Goal: Information Seeking & Learning: Find specific fact

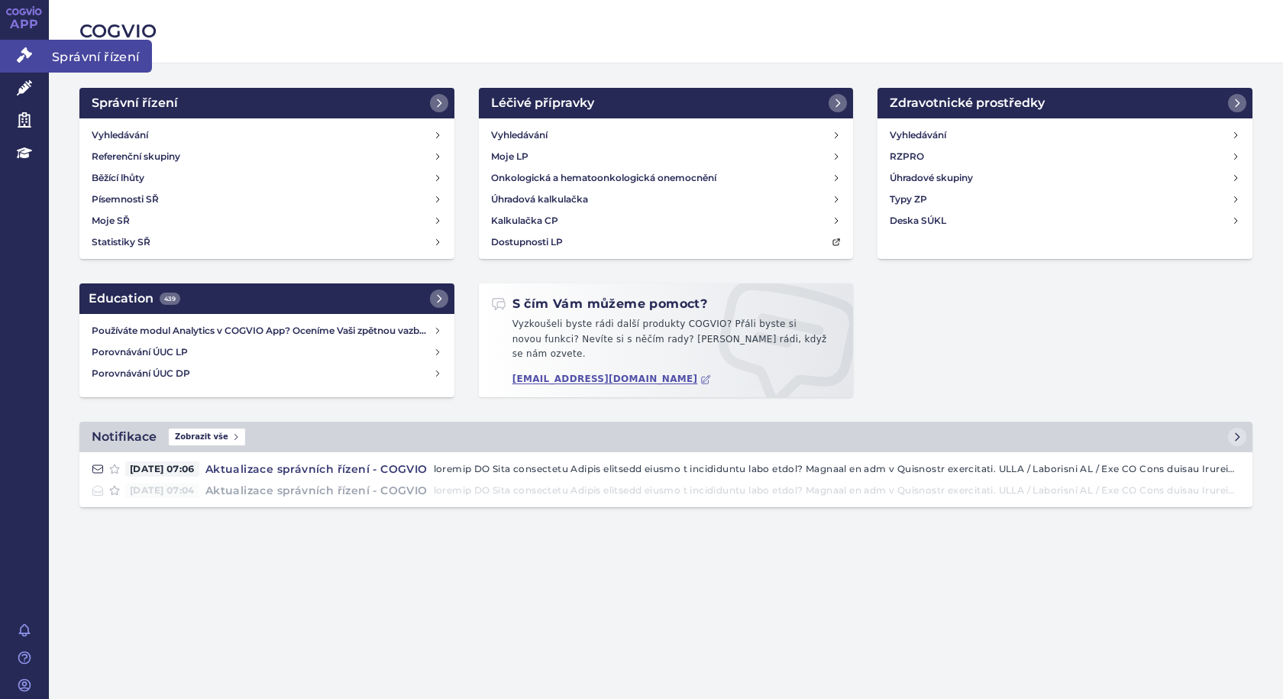
click at [95, 56] on span "Správní řízení" at bounding box center [100, 56] width 103 height 32
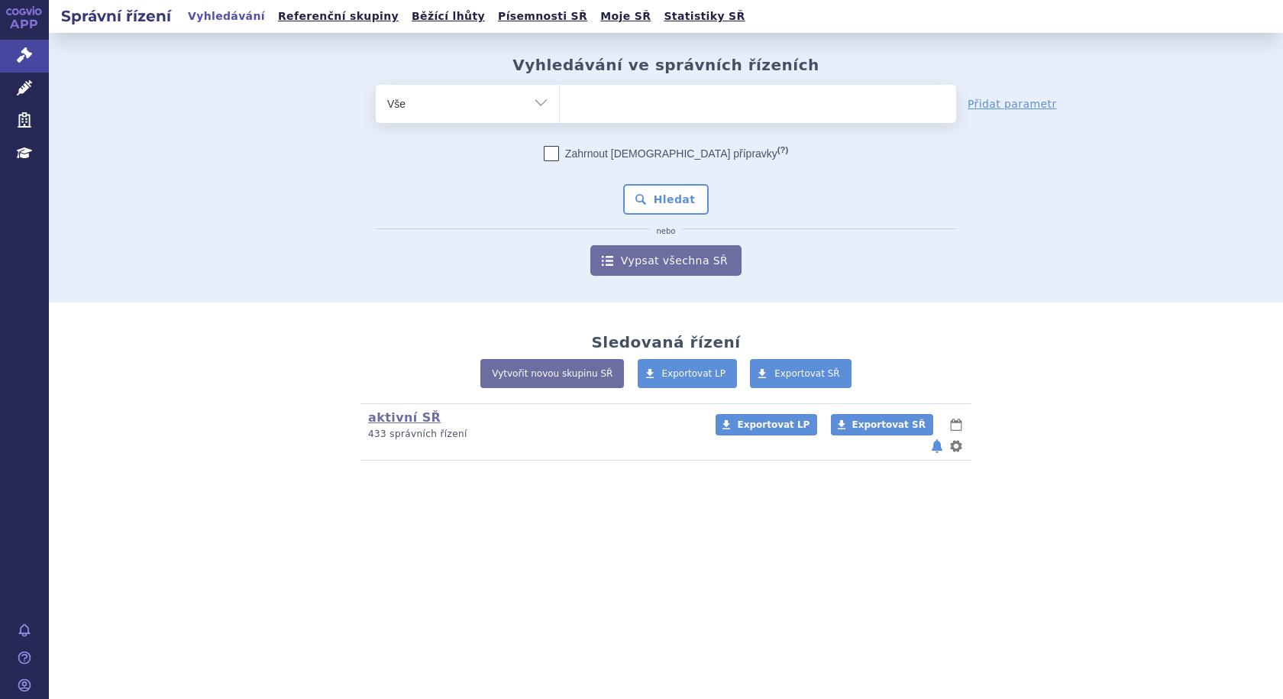
click at [604, 107] on ul at bounding box center [758, 101] width 396 height 32
click at [560, 107] on select at bounding box center [559, 103] width 1 height 38
type input "he"
type input "hetr"
type input "hetro"
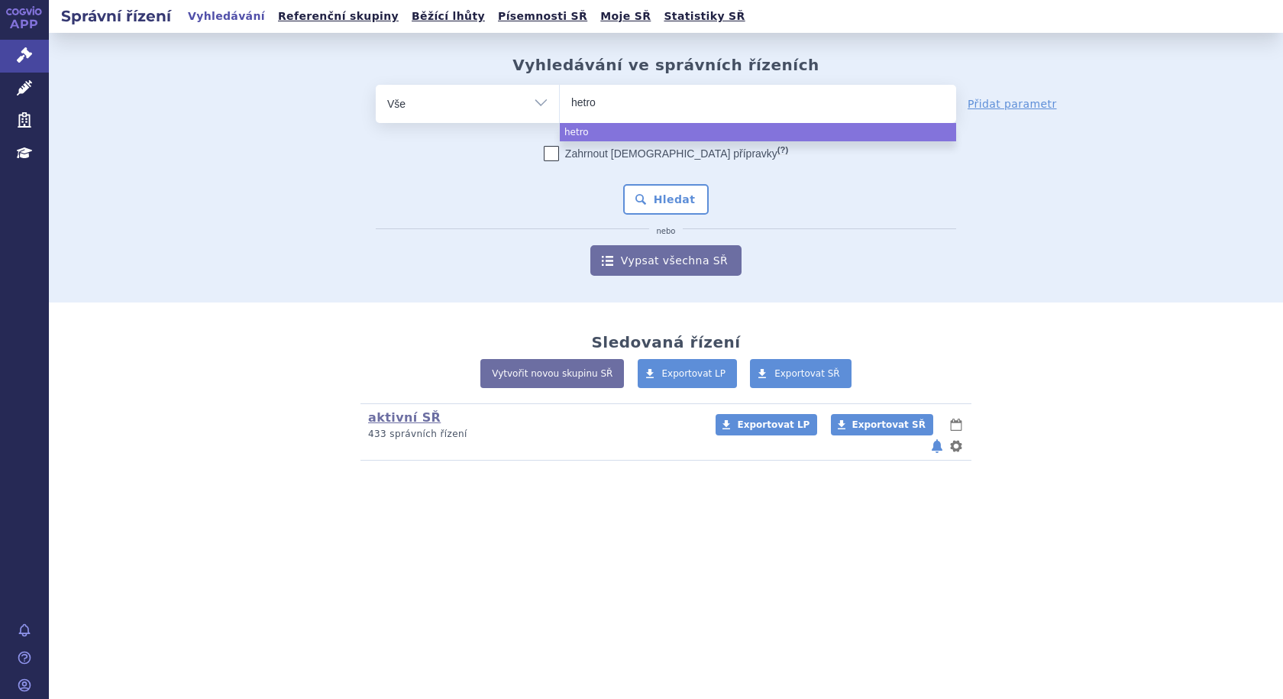
type input "hetron"
type input "hetroni"
type input "hetronif"
type input "hetronifl"
type input "hetronifly"
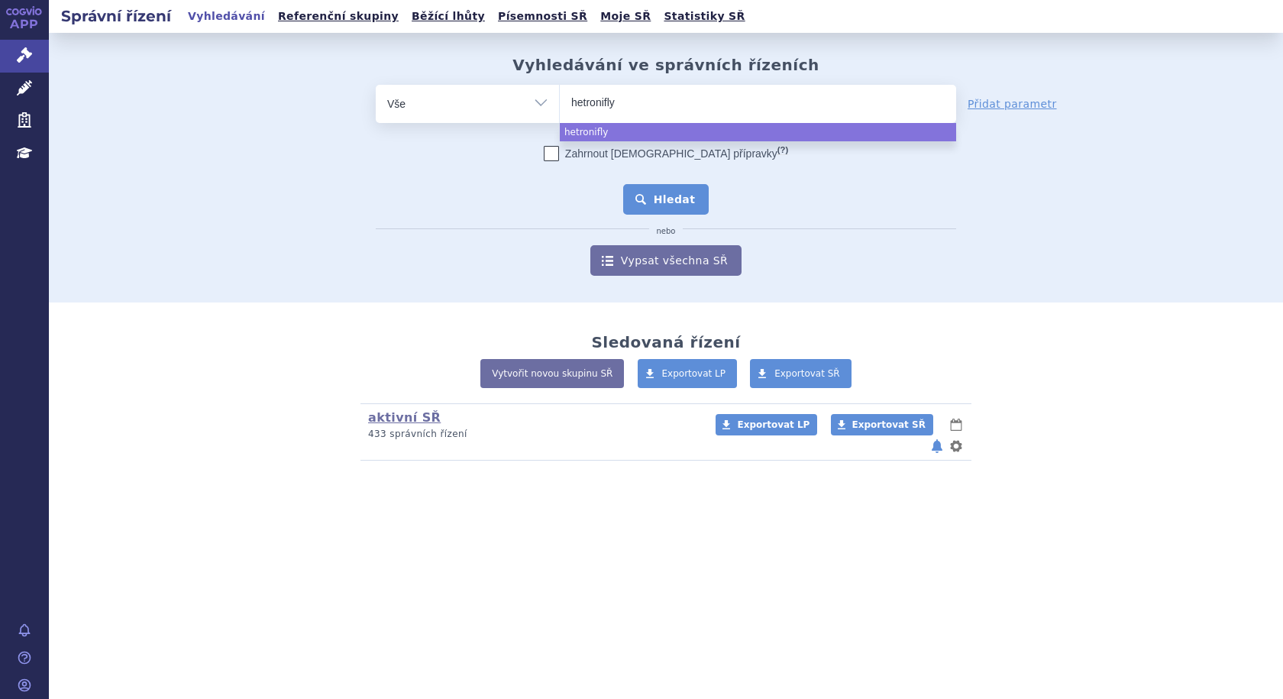
select select "hetronifly"
click at [682, 203] on button "Hledat" at bounding box center [666, 199] width 86 height 31
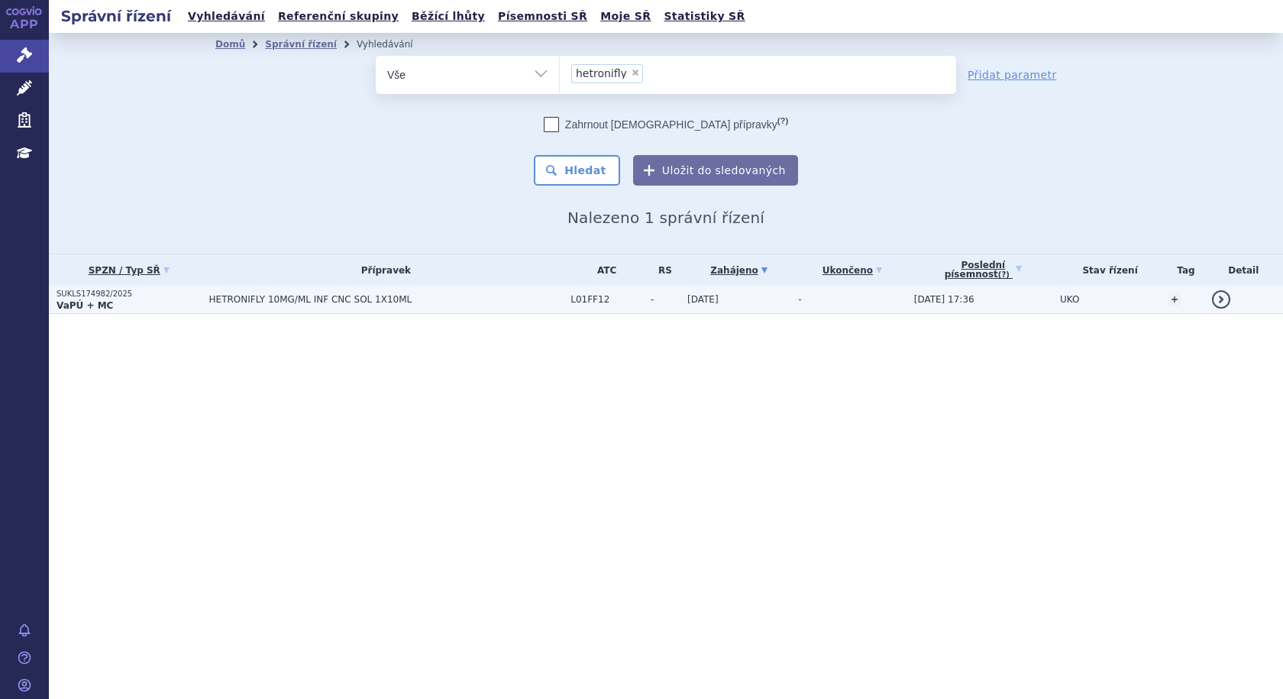
click at [269, 302] on span "HETRONIFLY 10MG/ML INF CNC SOL 1X10ML" at bounding box center [386, 299] width 354 height 11
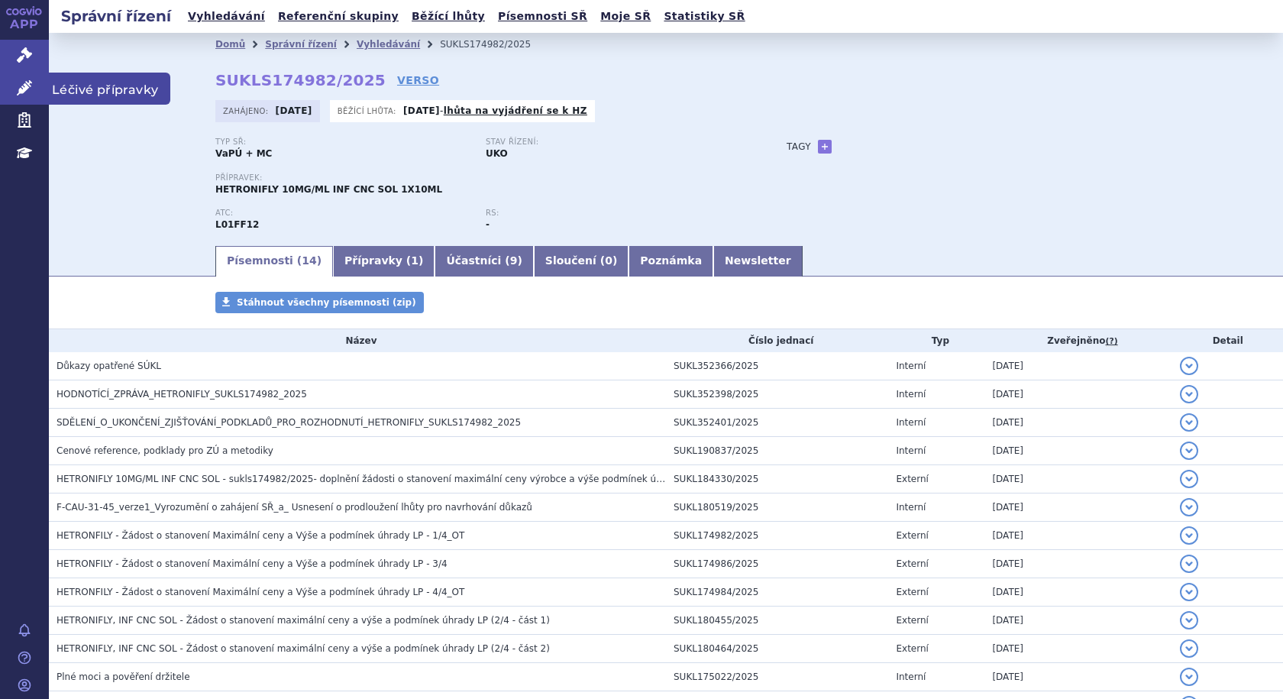
click at [143, 90] on span "Léčivé přípravky" at bounding box center [109, 89] width 121 height 32
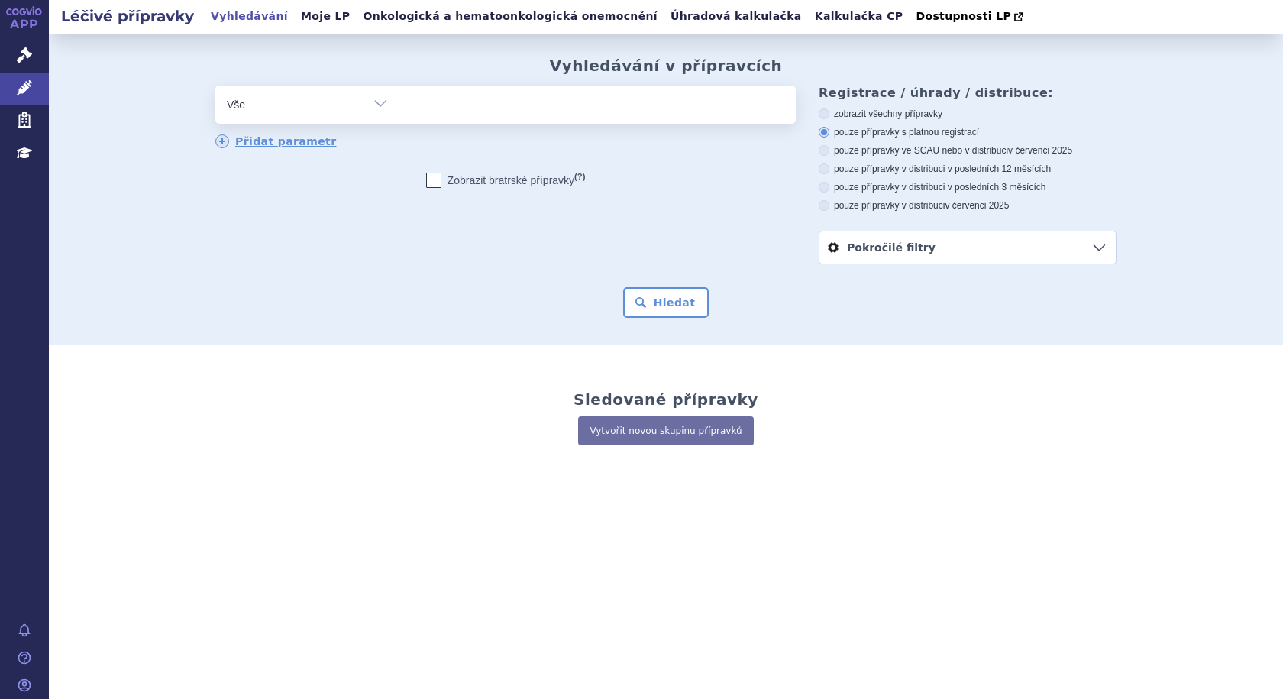
click at [366, 100] on select "Vše Přípravek/SUKL kód MAH VPOIS ATC/Aktivní látka Léková forma Síla" at bounding box center [306, 103] width 183 height 34
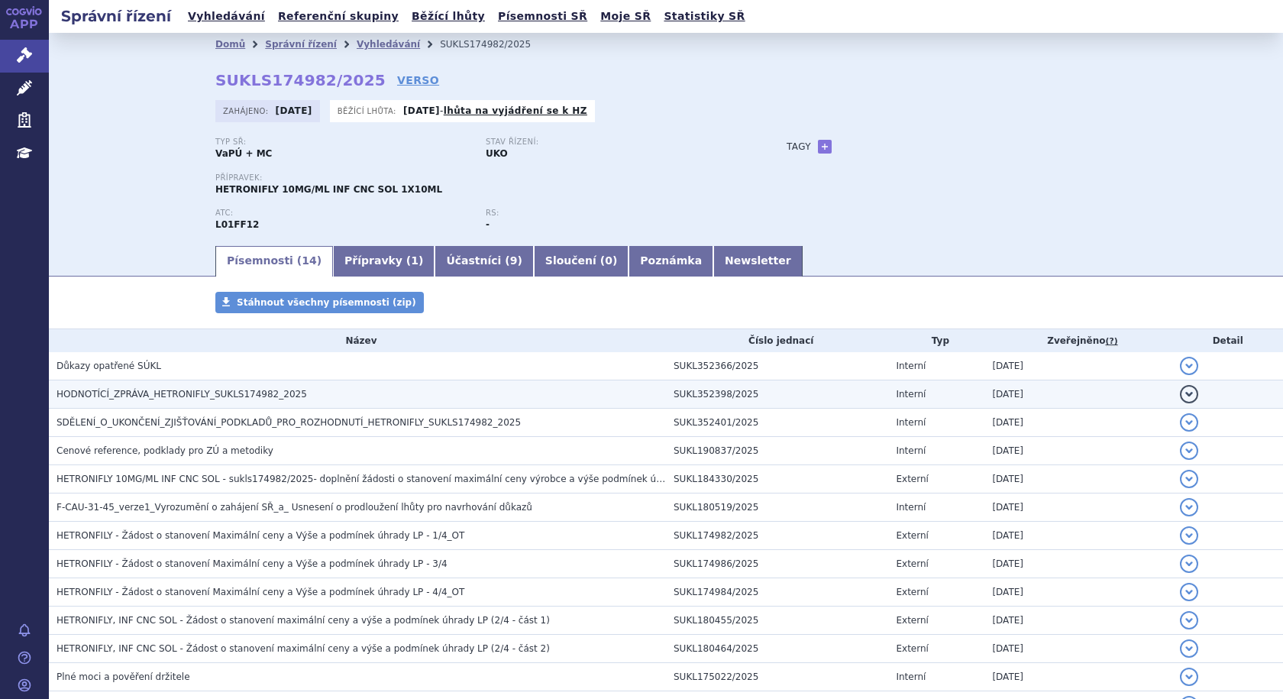
click at [253, 392] on span "HODNOTÍCÍ_ZPRÁVA_HETRONIFLY_SUKLS174982_2025" at bounding box center [181, 394] width 250 height 11
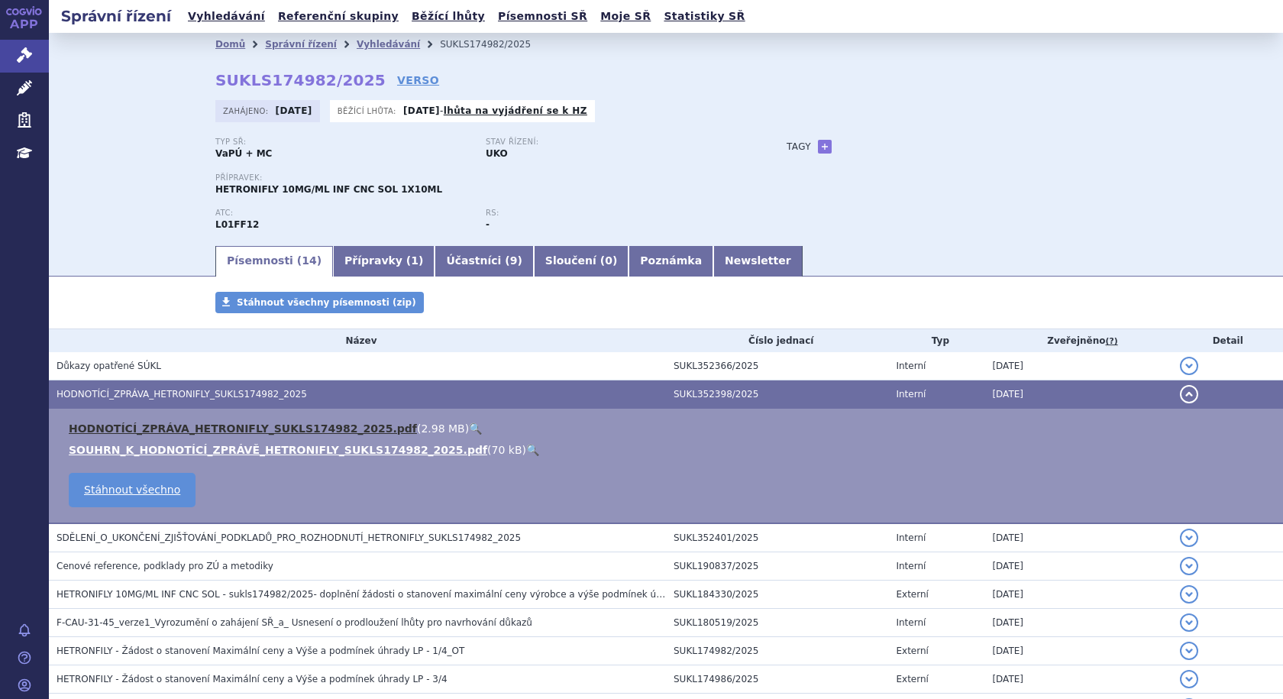
click at [230, 426] on link "HODNOTÍCÍ_ZPRÁVA_HETRONIFLY_SUKLS174982_2025.pdf" at bounding box center [243, 428] width 348 height 12
click at [666, 136] on div "Domů Správní řízení Vyhledávání SUKLS174982/2025 SUKLS174982/2025 VERSO [GEOGRA…" at bounding box center [666, 150] width 962 height 188
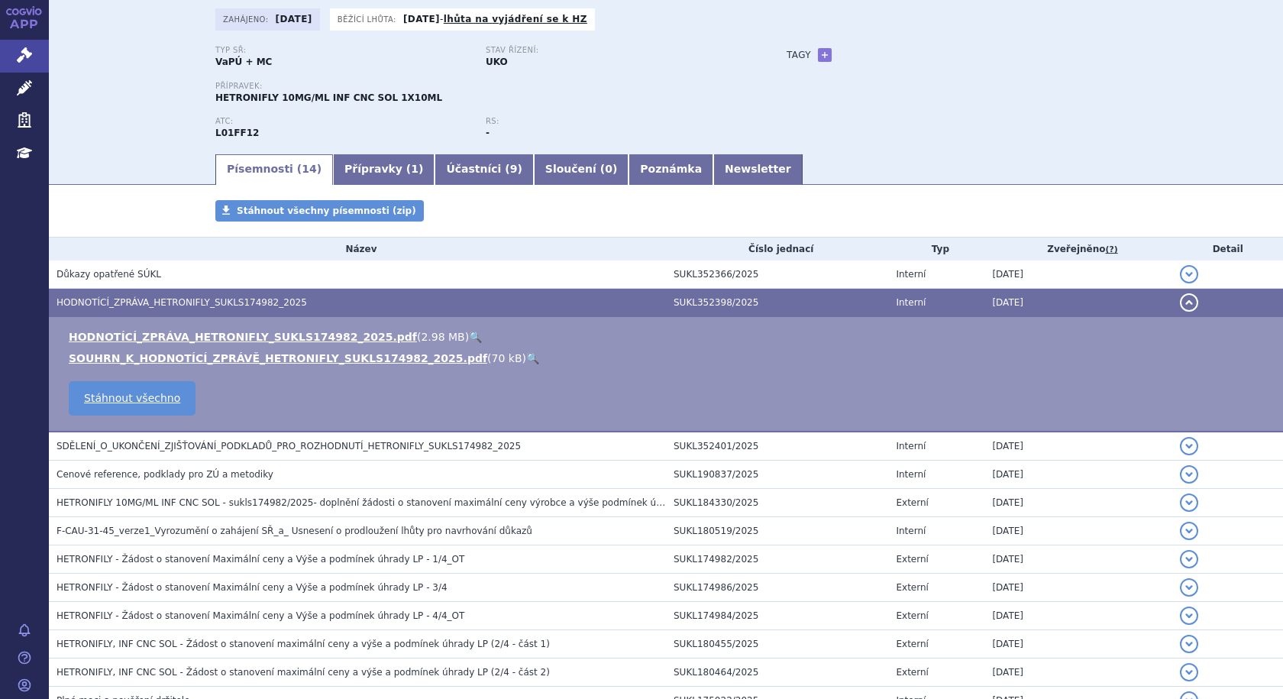
scroll to position [153, 0]
